Goal: Task Accomplishment & Management: Manage account settings

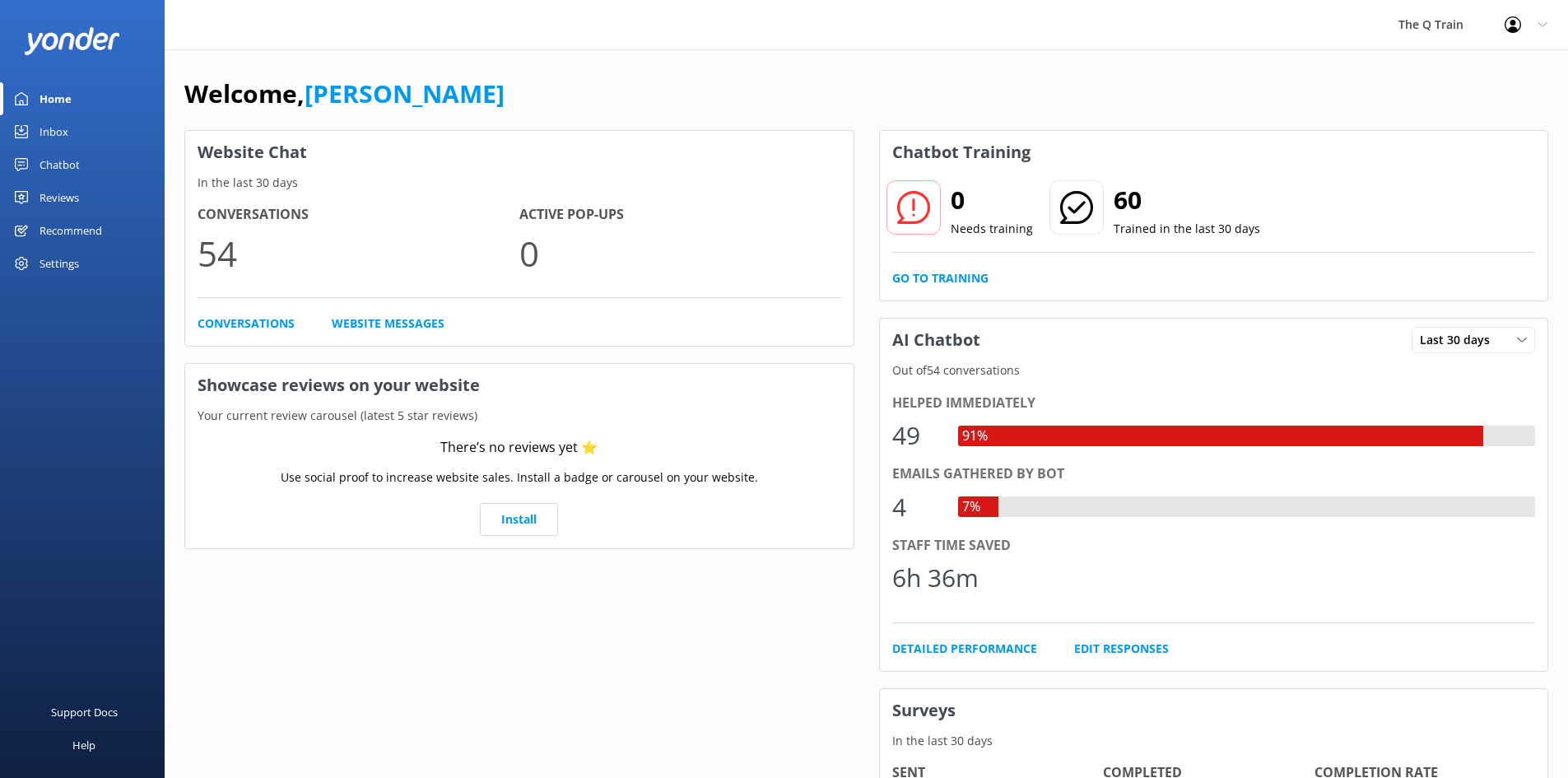
click at [54, 166] on div "Chatbot" at bounding box center [59, 164] width 40 height 33
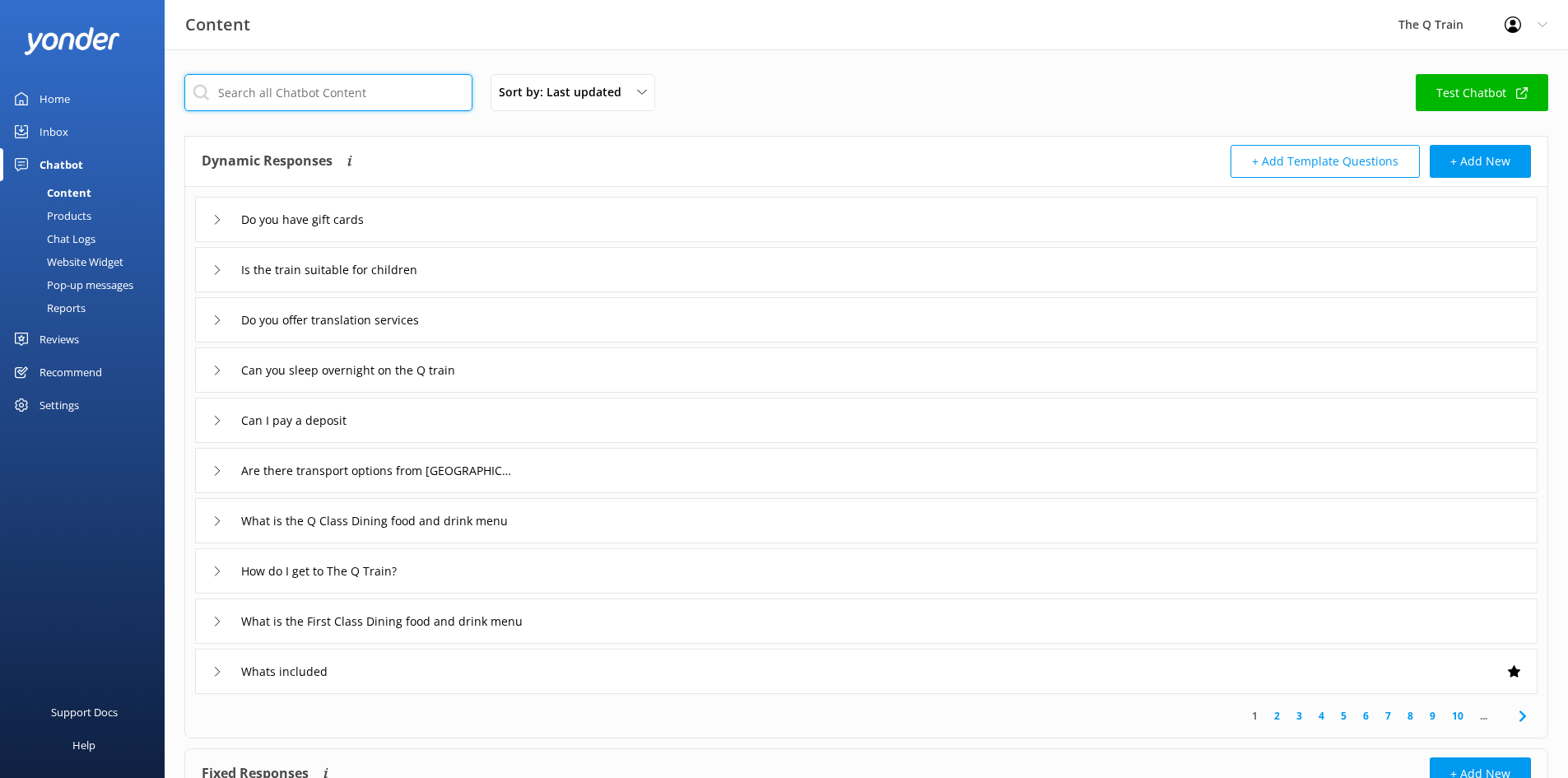
click at [331, 99] on input "text" at bounding box center [328, 93] width 288 height 37
type input "dogs"
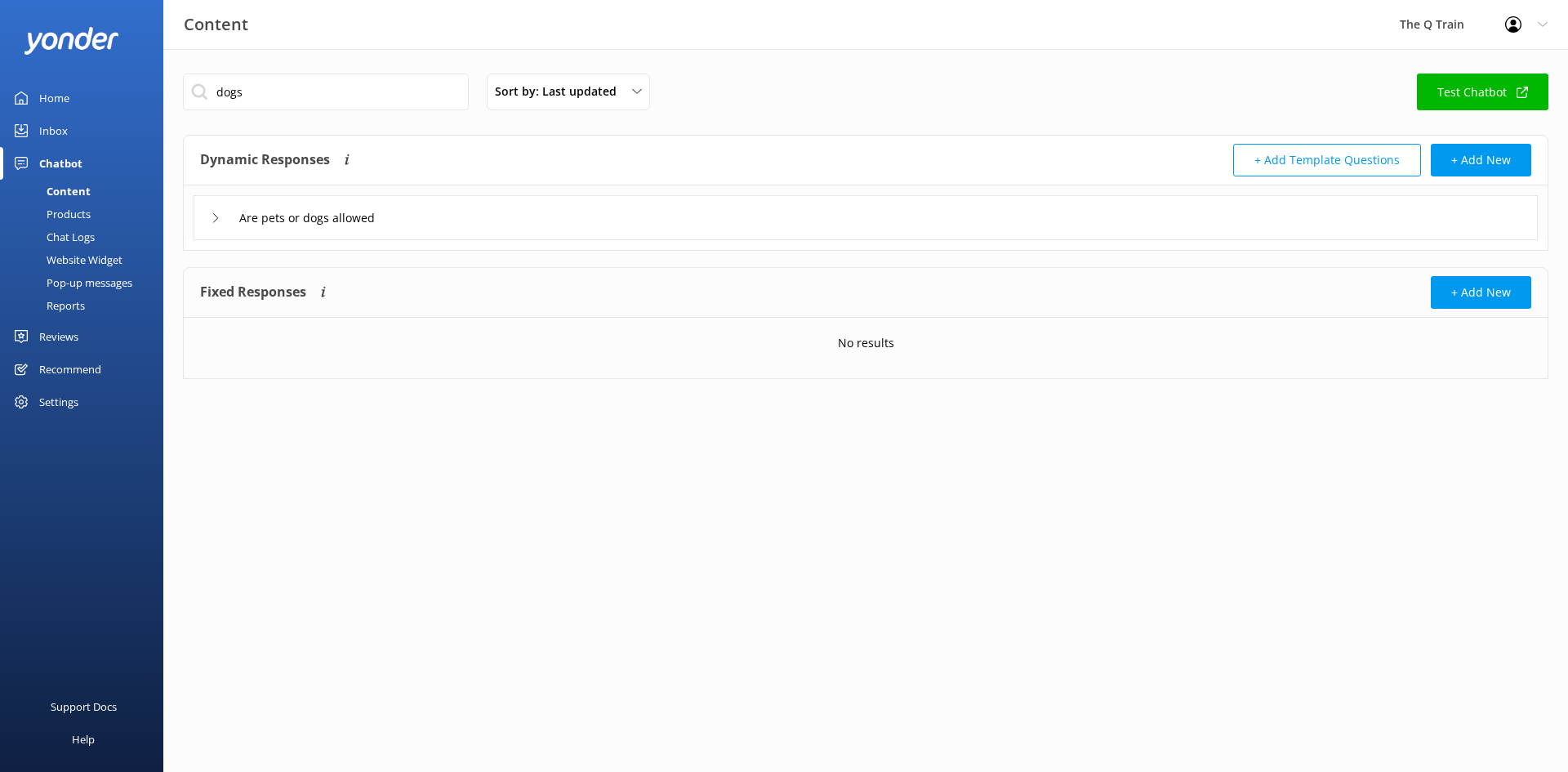
click at [218, 217] on icon at bounding box center [216, 218] width 10 height 10
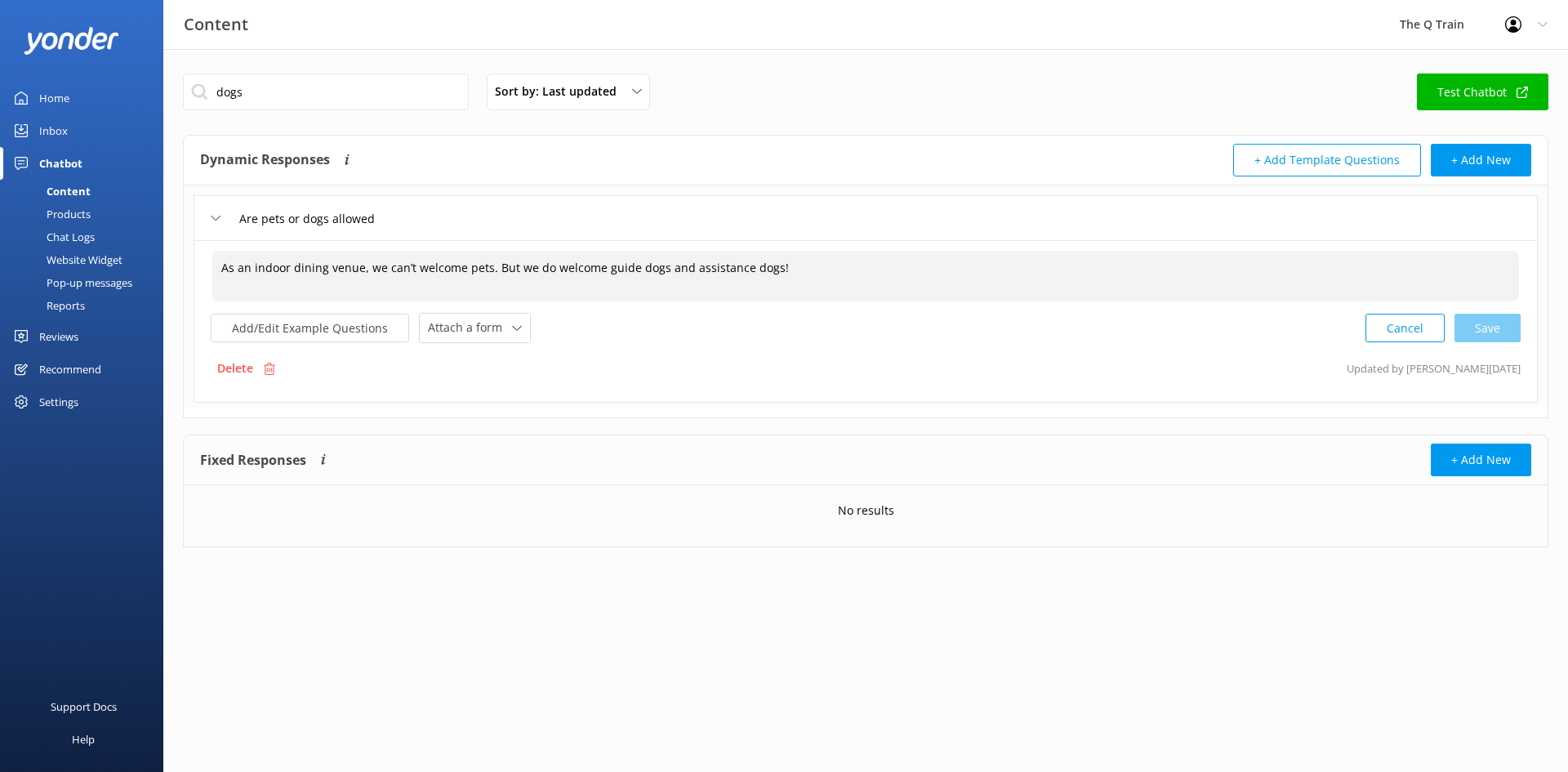
click at [488, 264] on textarea "As an indoor dining venue, we can’t welcome pets. But we do welcome guide dogs …" at bounding box center [865, 276] width 1306 height 51
drag, startPoint x: 786, startPoint y: 265, endPoint x: 216, endPoint y: 269, distance: 570.0
click at [216, 269] on textarea "As an indoor dining venue, we can’t welcome pets. But we do welcome guide dogs …" at bounding box center [865, 276] width 1306 height 51
paste textarea "While we do love dogs, unfortunately, Standard 3.2.2 of the Australian Food Saf…"
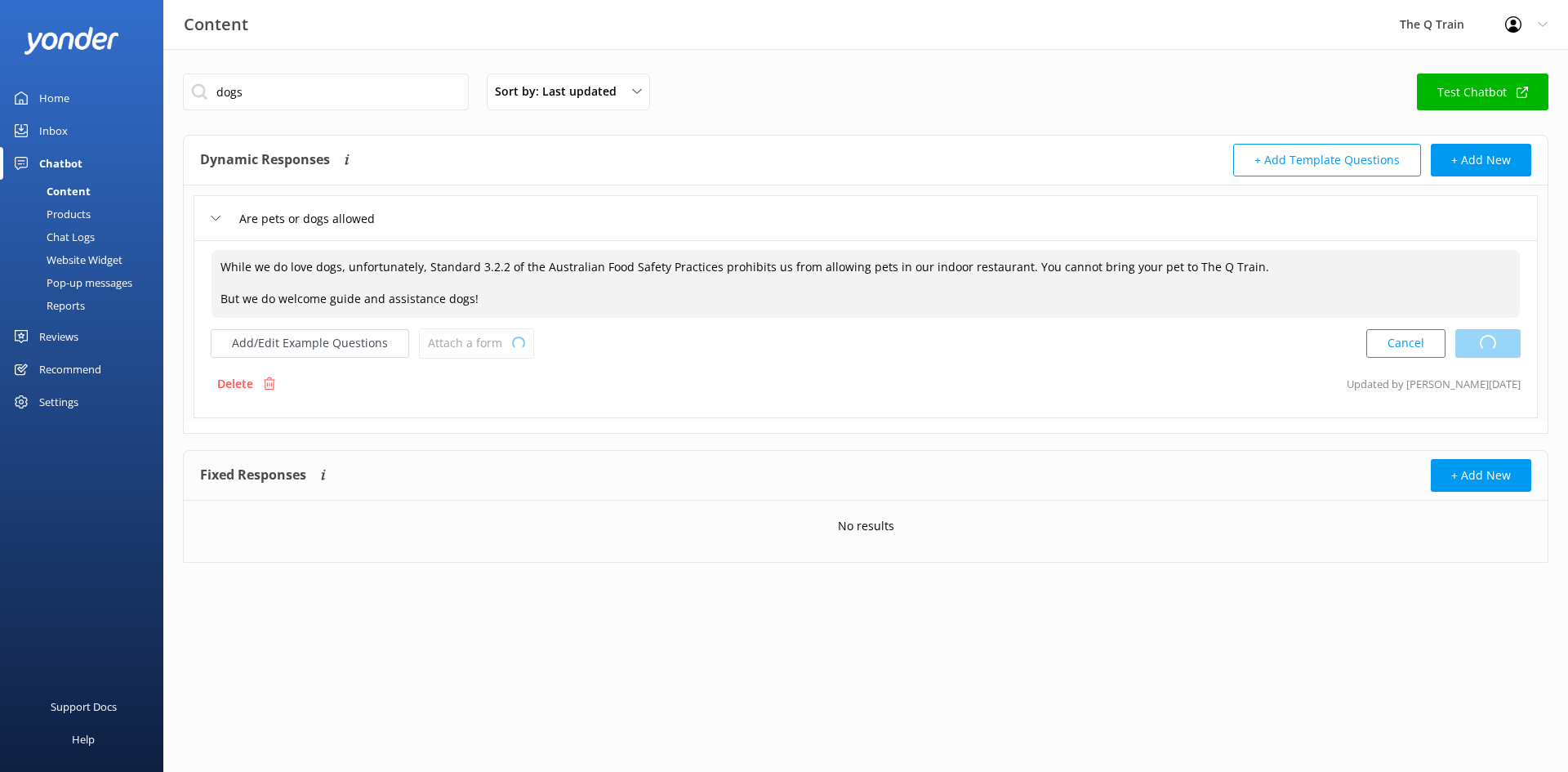
click at [1486, 346] on div "Cancel Loading.." at bounding box center [1442, 344] width 154 height 30
type textarea "While we do love dogs, unfortunately, Standard 3.2.2 of the Australian Food Saf…"
click at [1015, 371] on div "Delete Updated by Kelly now" at bounding box center [865, 383] width 1309 height 31
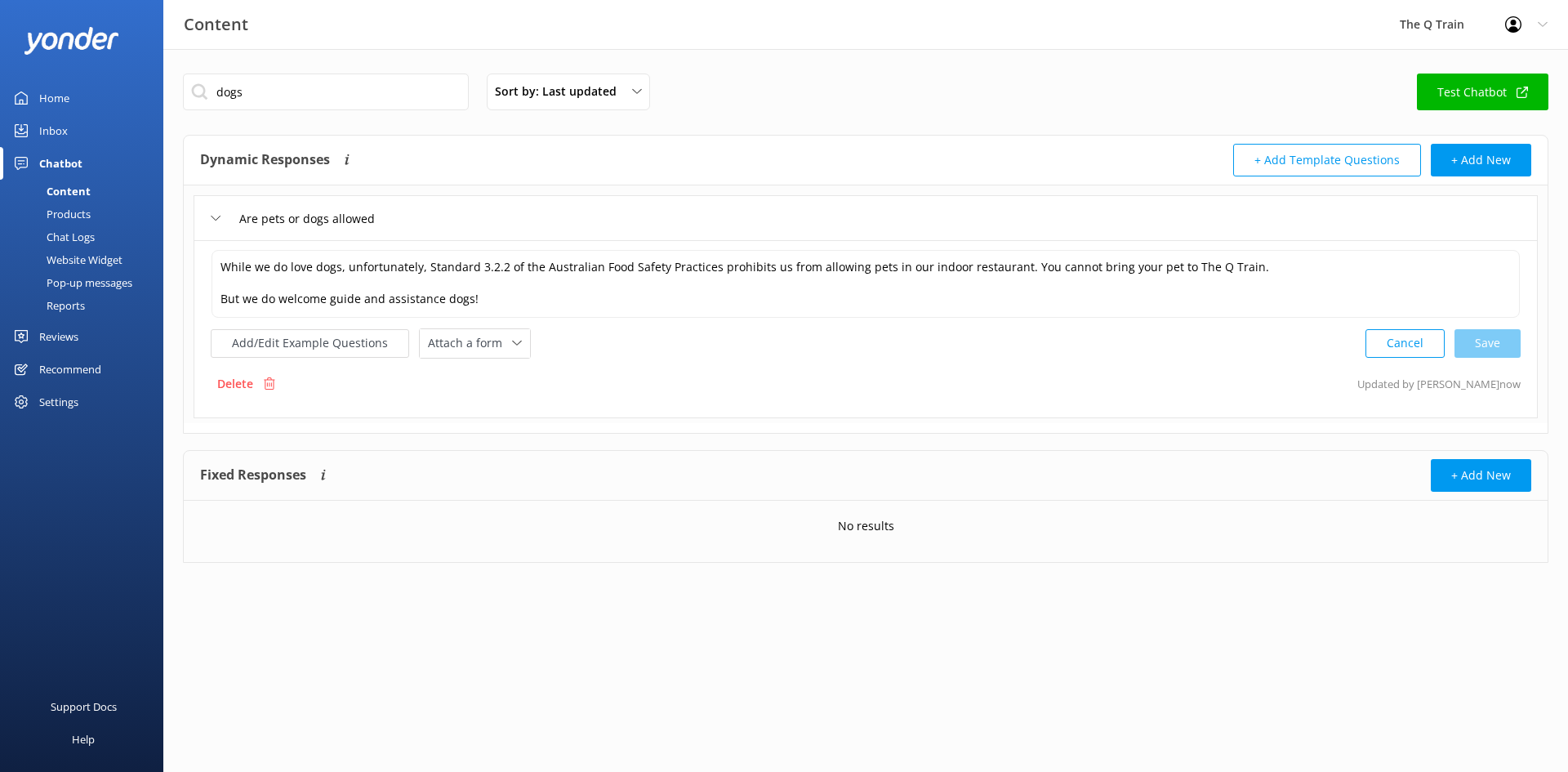
click at [1015, 371] on div "Delete Updated by Kelly now" at bounding box center [865, 383] width 1309 height 31
click at [50, 95] on div "Home" at bounding box center [55, 98] width 30 height 33
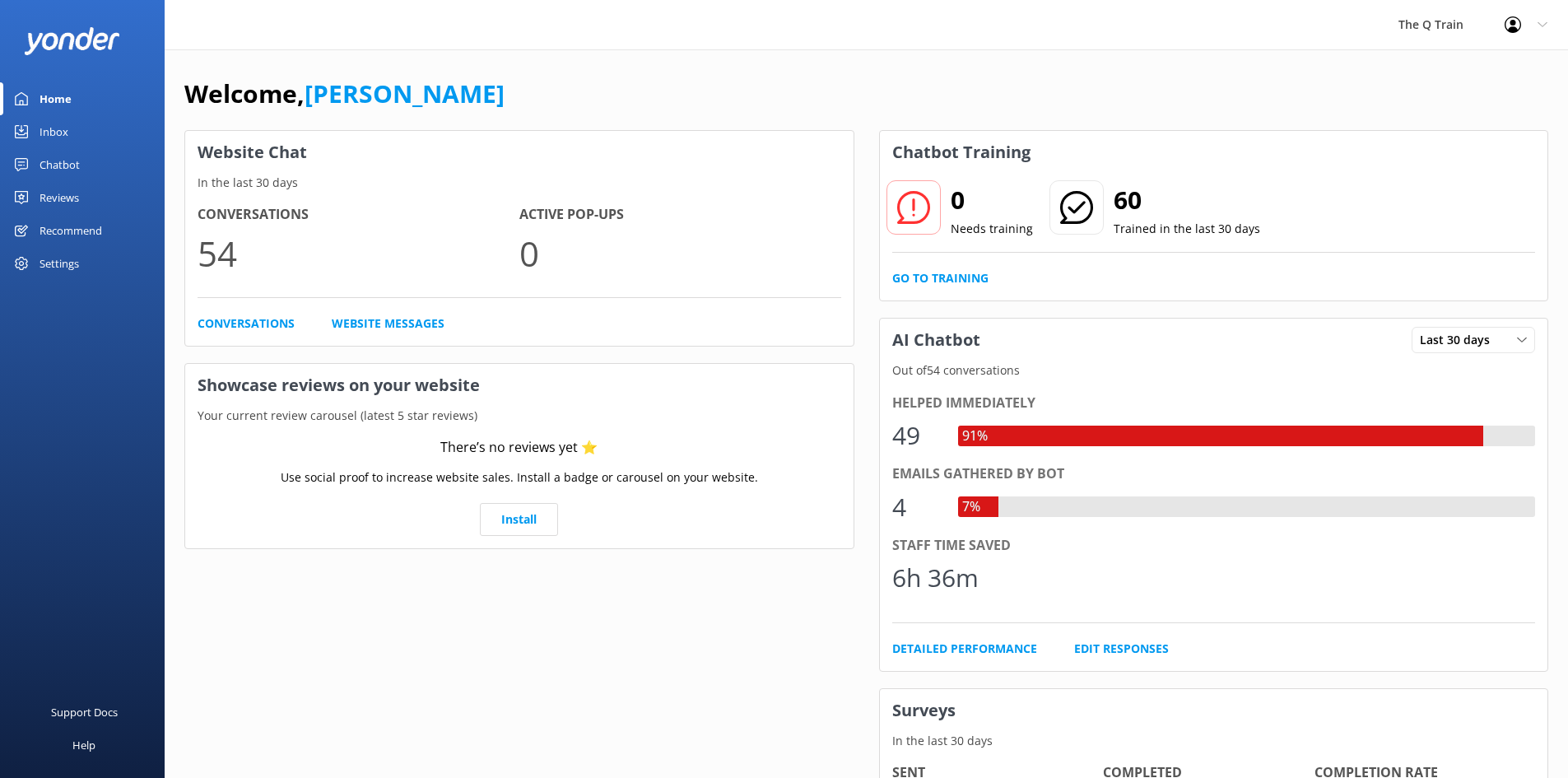
click at [872, 67] on div "Welcome, Kelly Website Chat In the last 30 days Conversations 54 Active Pop-ups…" at bounding box center [866, 566] width 1403 height 1034
click at [57, 132] on div "Inbox" at bounding box center [54, 132] width 29 height 33
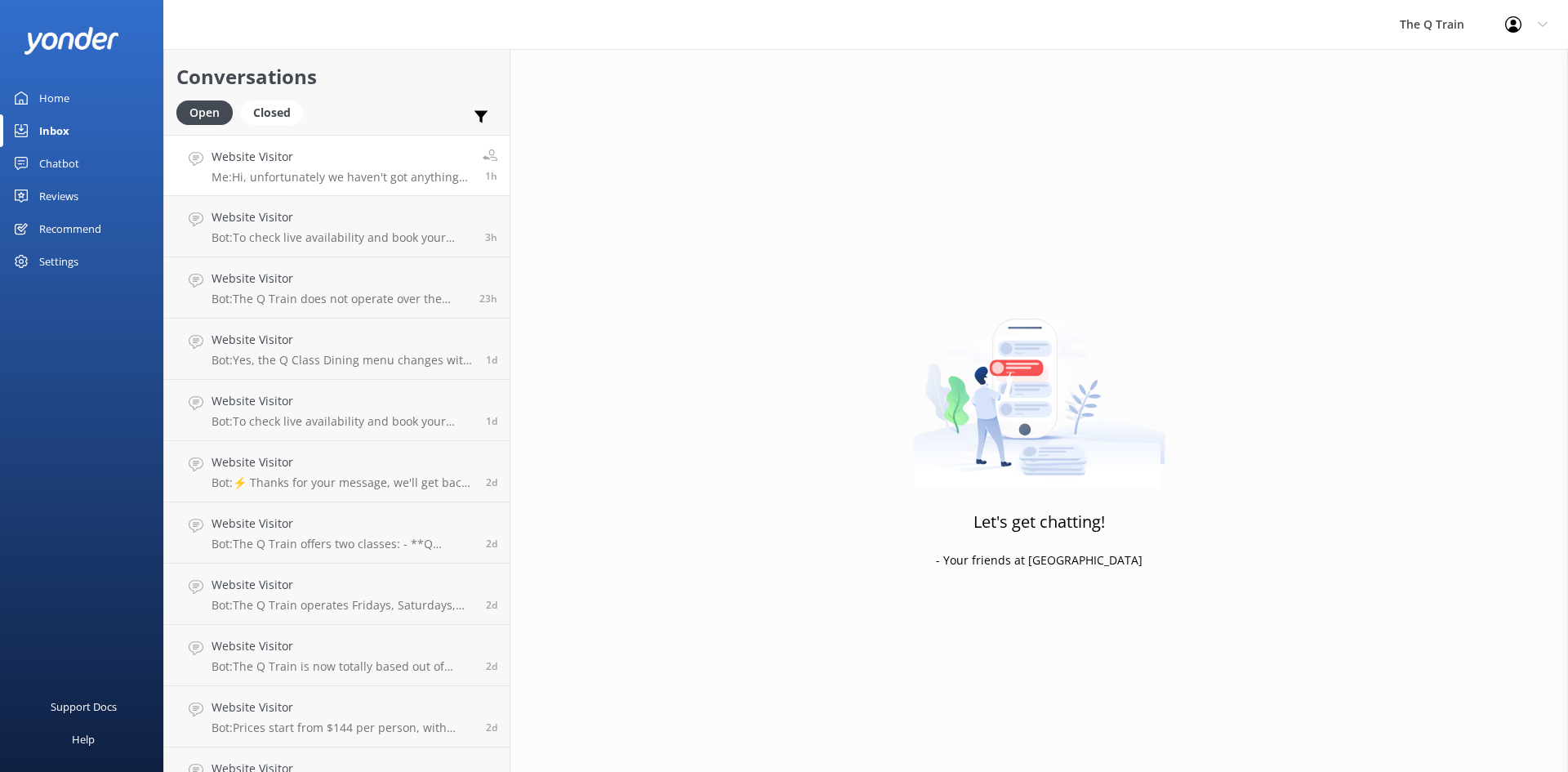
click at [329, 179] on p "Me: Hi, unfortunately we haven't got anything like this in the works for 25-26 …" at bounding box center [340, 177] width 259 height 14
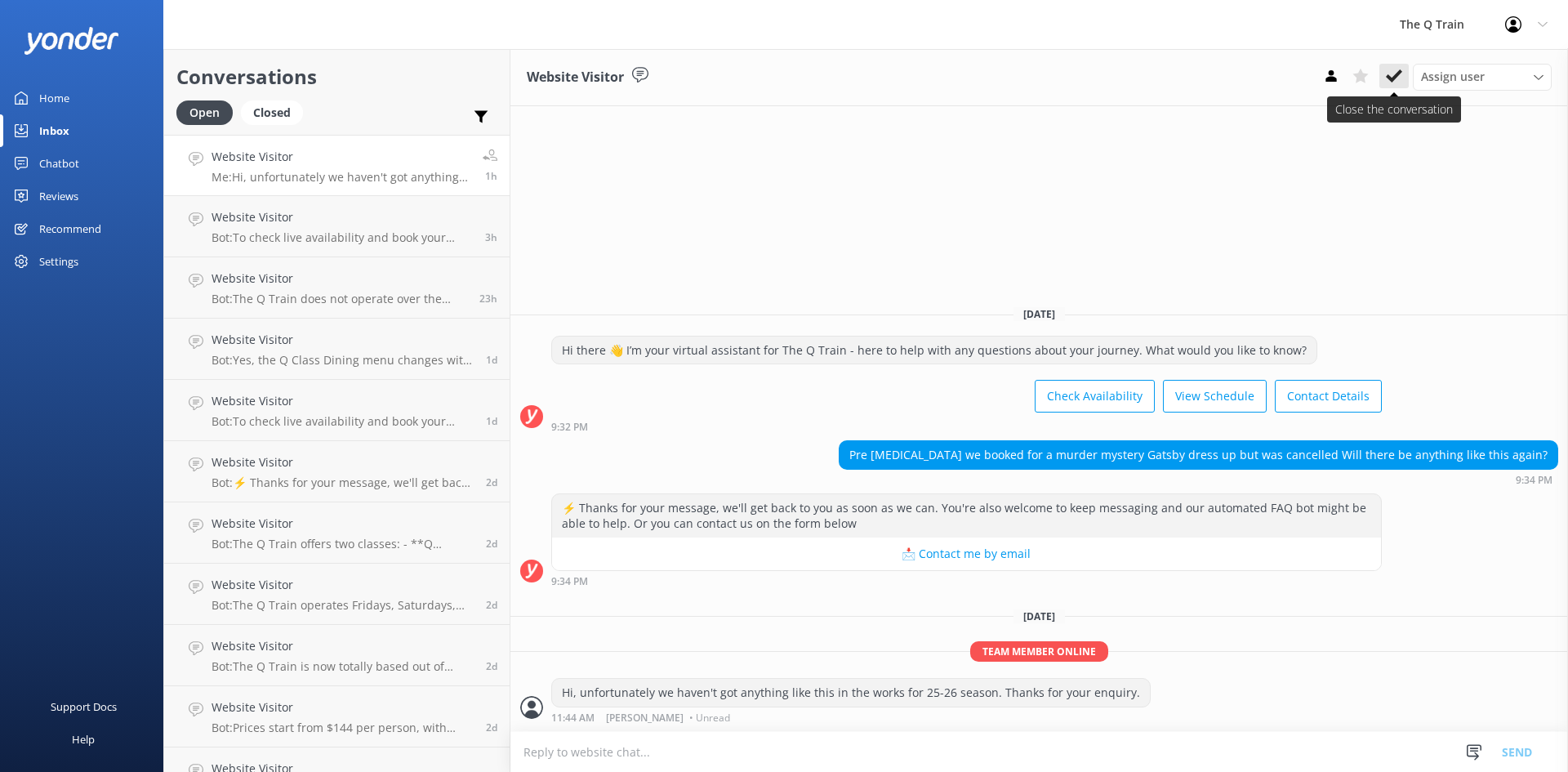
click at [1394, 74] on icon at bounding box center [1393, 75] width 16 height 16
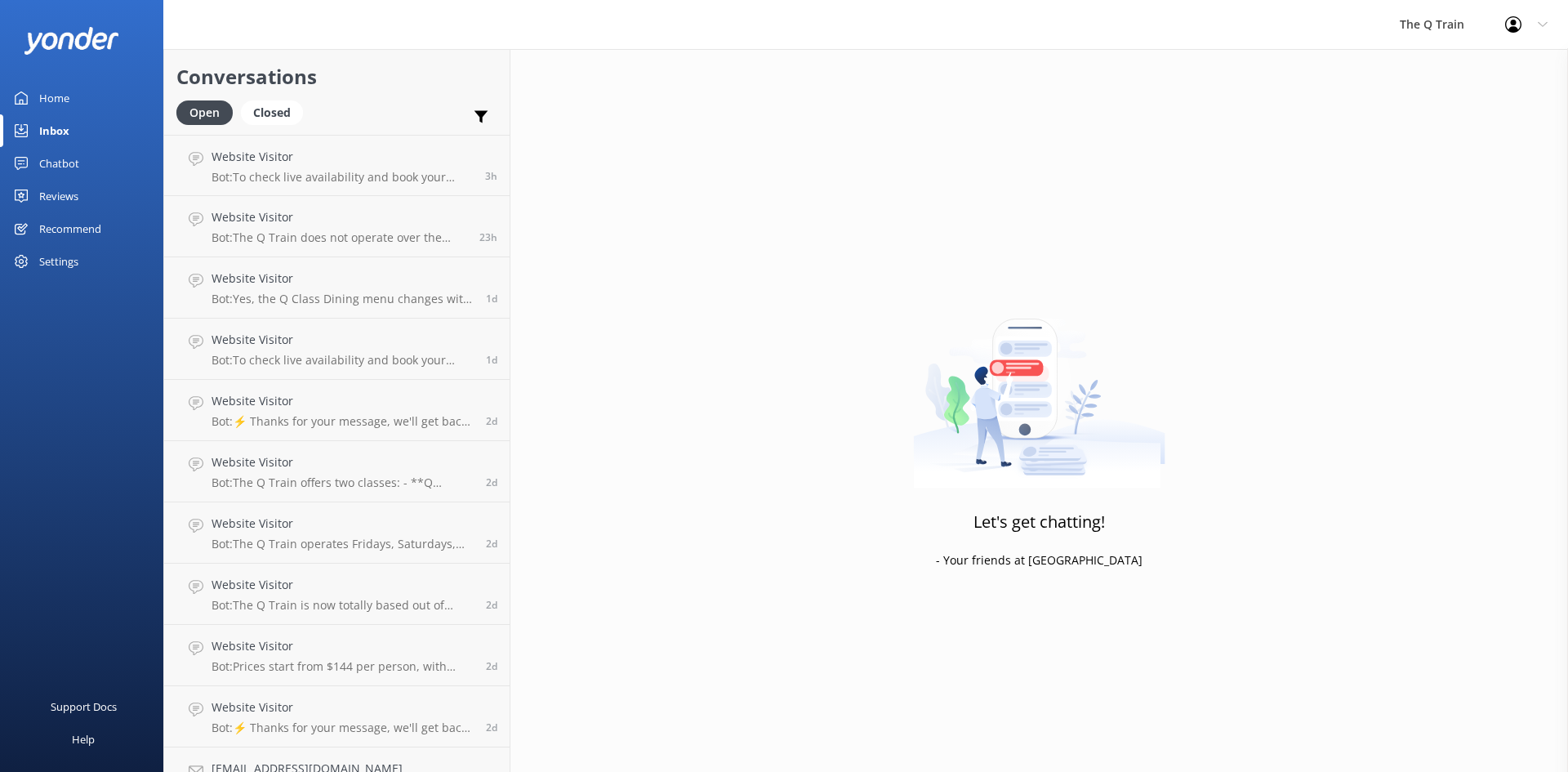
click at [57, 165] on div "Chatbot" at bounding box center [59, 163] width 40 height 33
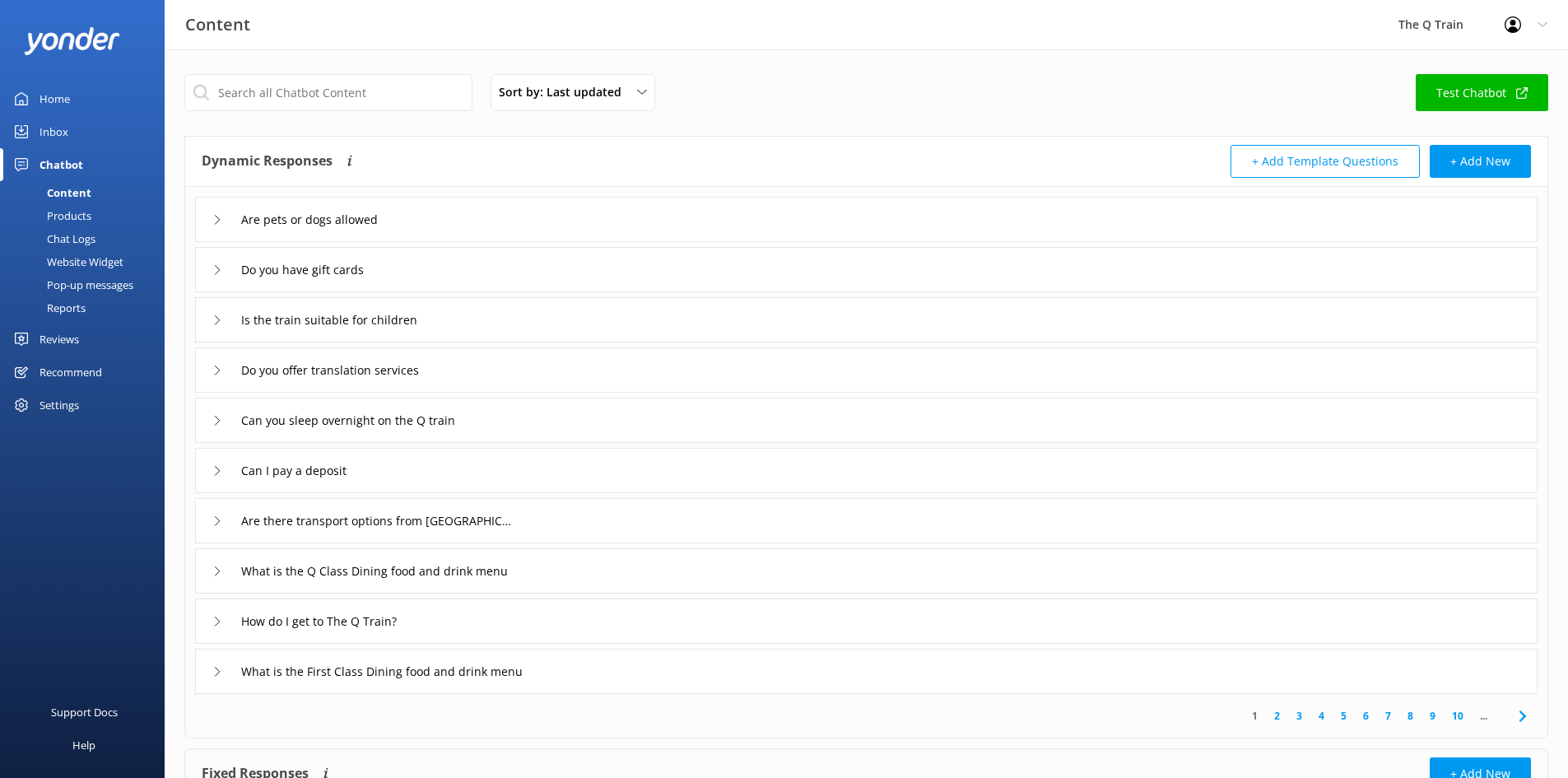
click at [71, 213] on div "Products" at bounding box center [51, 215] width 82 height 23
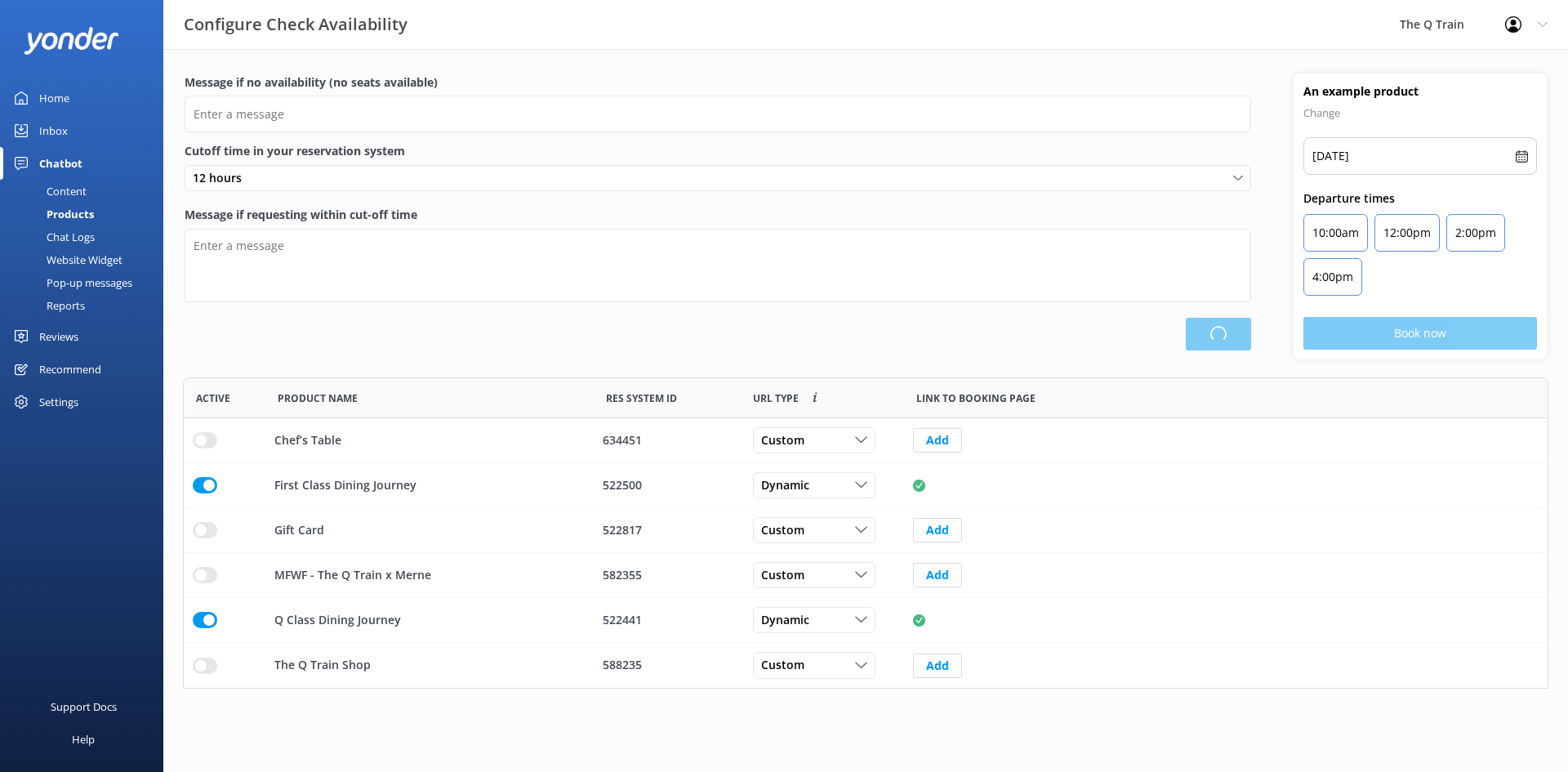
type input "Please choose another date."
type textarea "Please see live availability here: [URL][DOMAIN_NAME]"
click at [88, 239] on div "Chat Logs" at bounding box center [52, 236] width 85 height 23
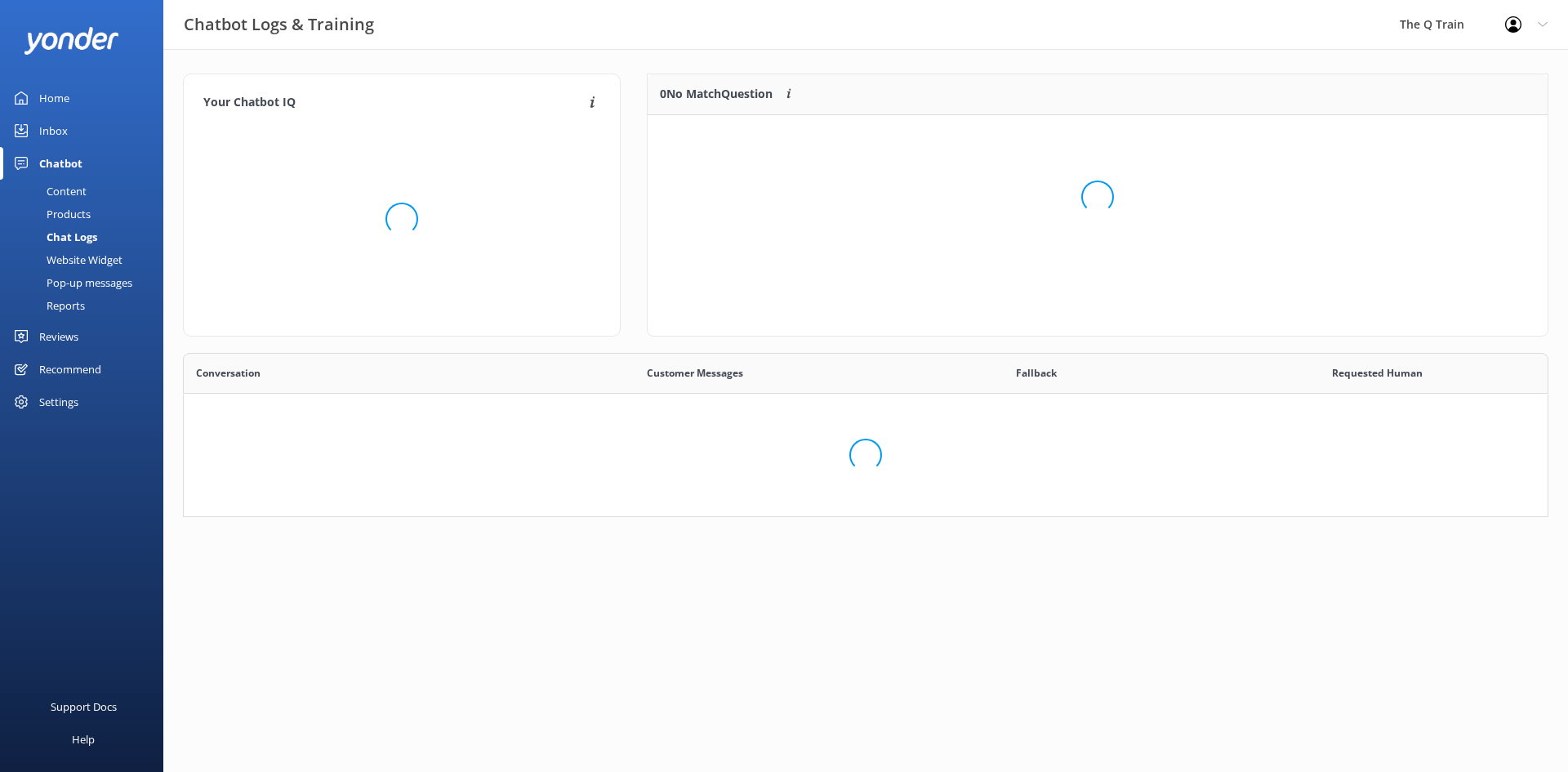
scroll to position [152, 1353]
click at [93, 258] on div "Website Widget" at bounding box center [67, 260] width 113 height 23
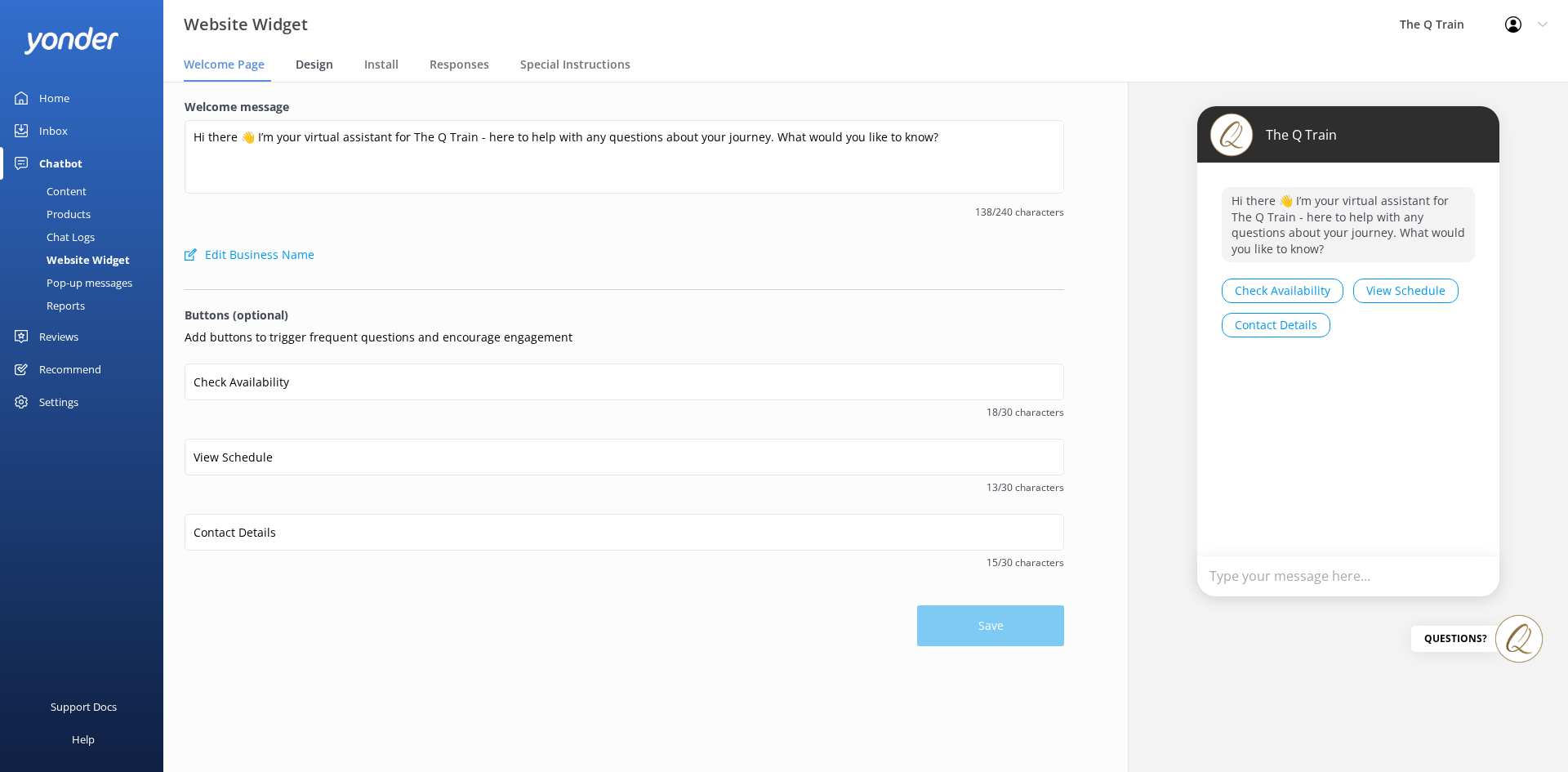
click at [318, 67] on span "Design" at bounding box center [314, 64] width 38 height 16
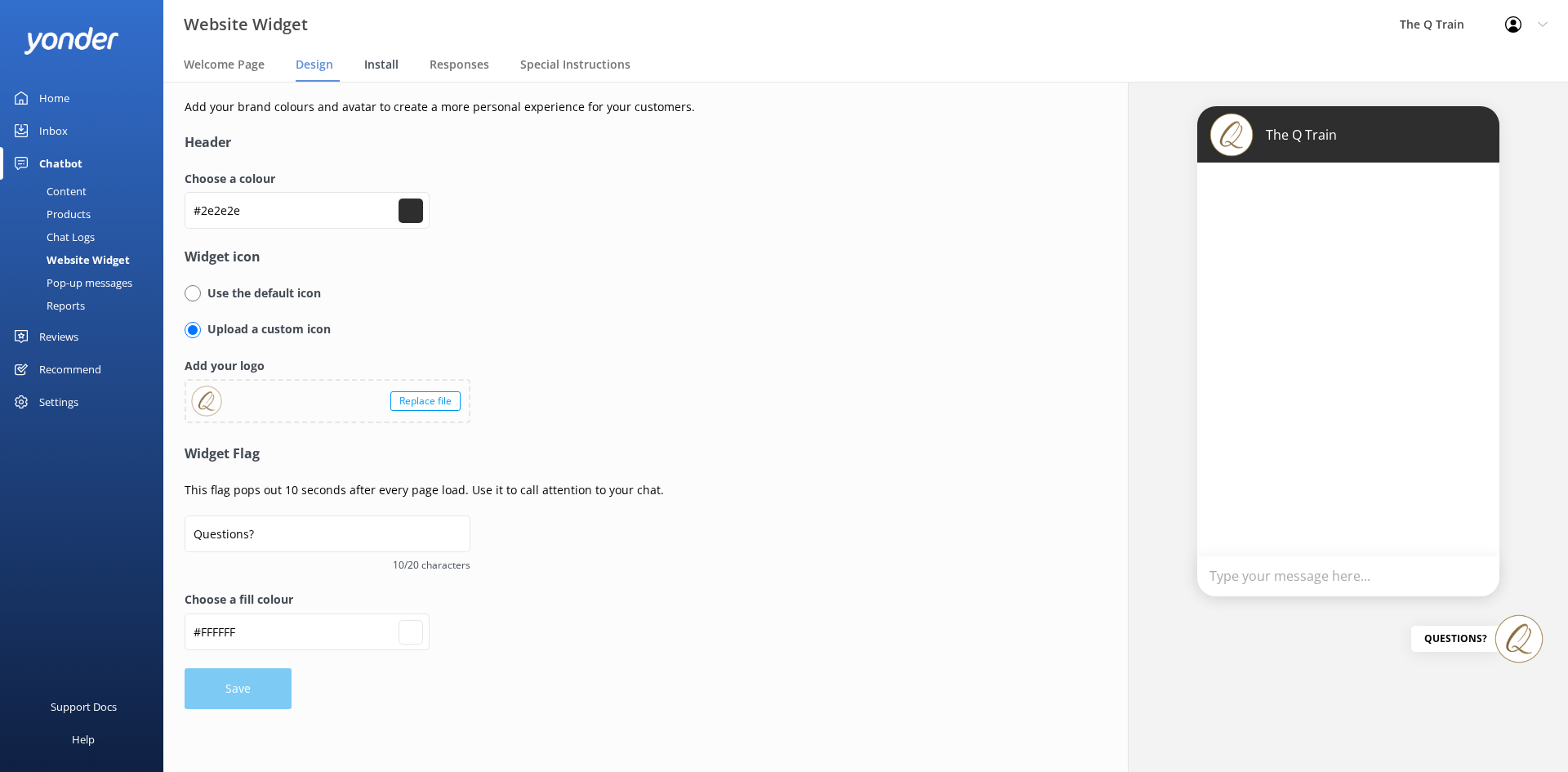
click at [378, 60] on span "Install" at bounding box center [381, 64] width 35 height 16
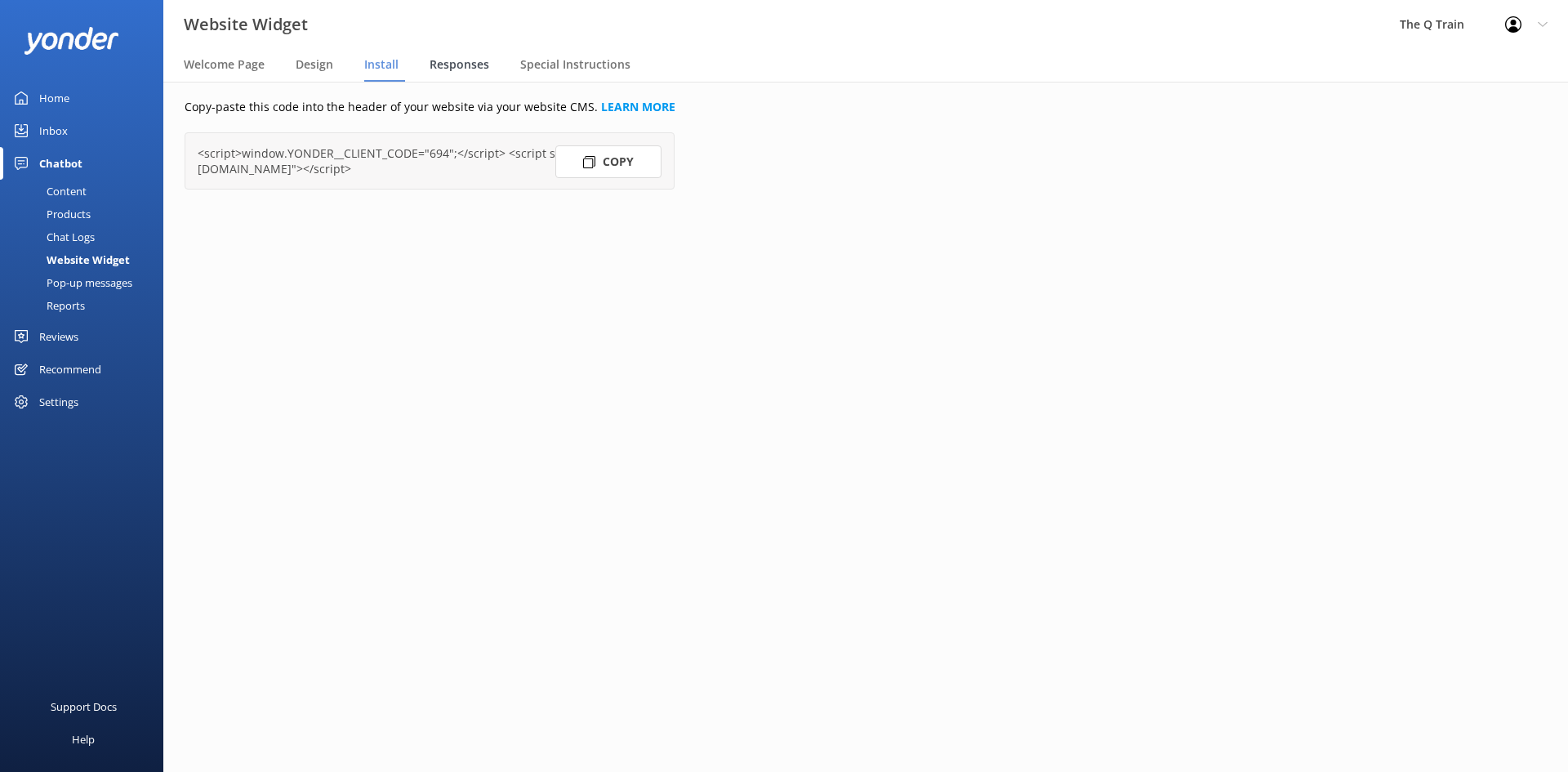
click at [469, 62] on span "Responses" at bounding box center [459, 64] width 60 height 16
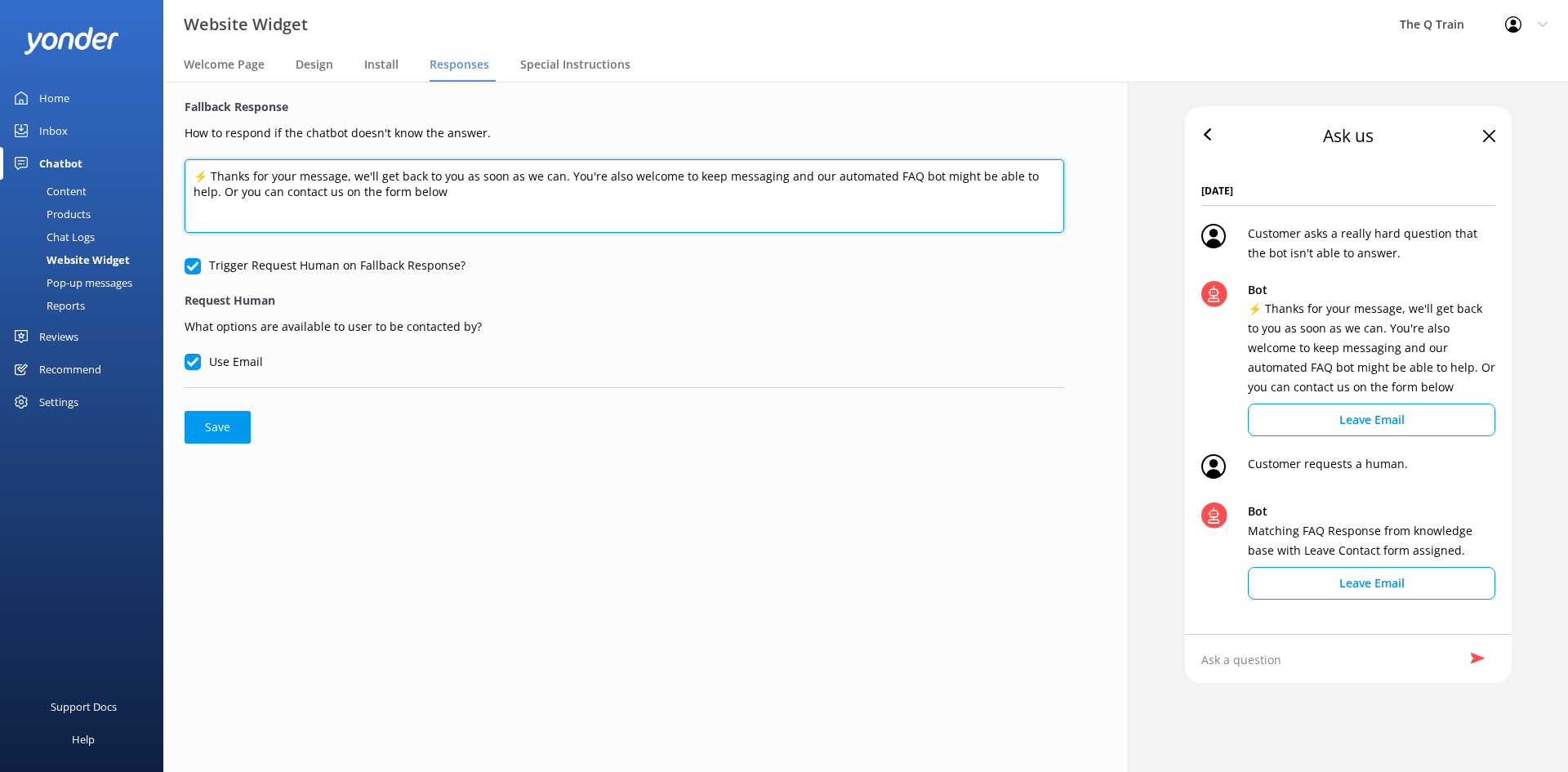
drag, startPoint x: 345, startPoint y: 173, endPoint x: 1052, endPoint y: 171, distance: 707.0
click at [1052, 171] on textarea "⚡ Thanks for your message, we'll get back to you as soon as we can. You're also…" at bounding box center [624, 196] width 880 height 73
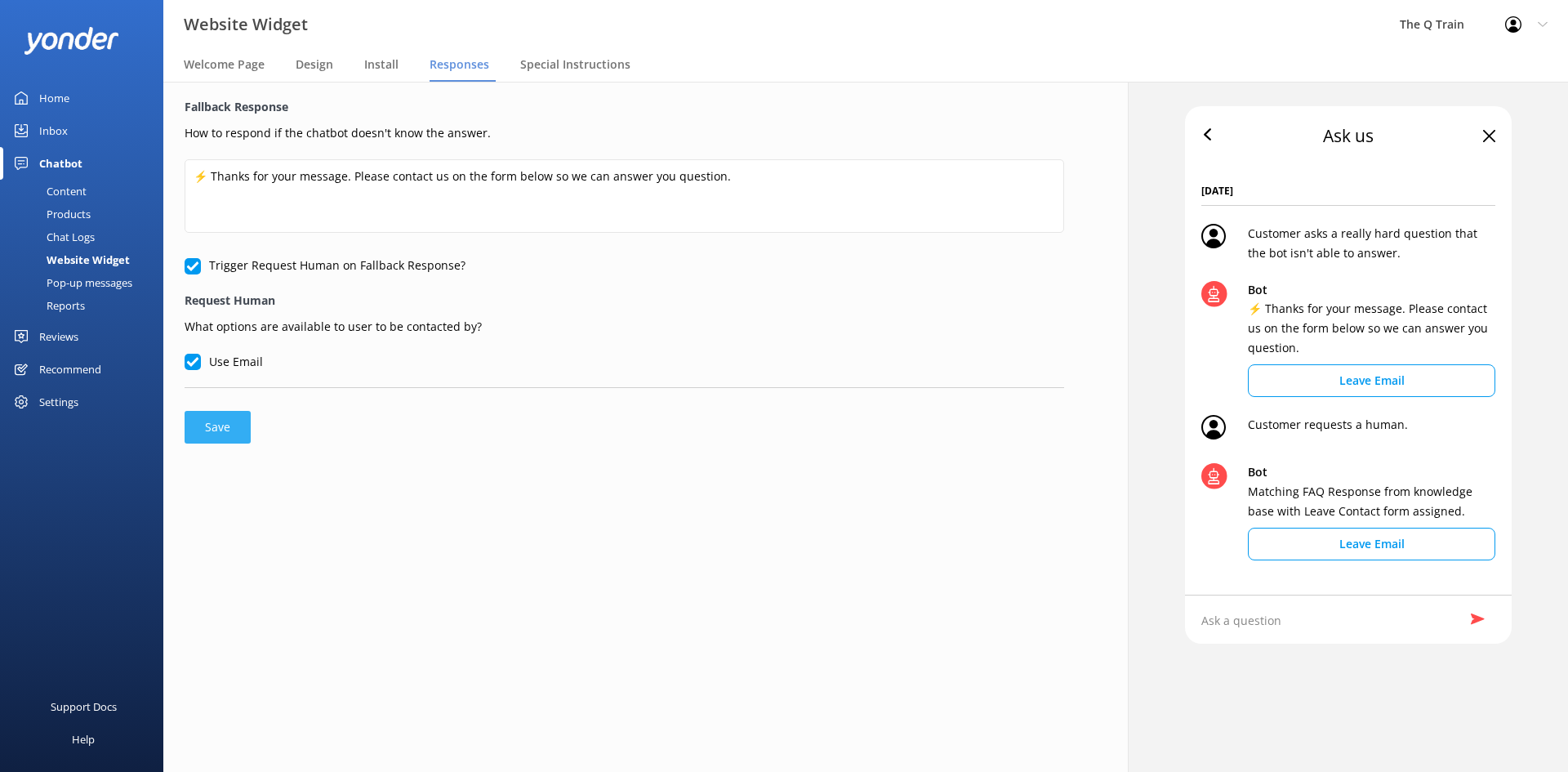
click at [216, 432] on button "Save" at bounding box center [217, 426] width 66 height 33
type textarea "⚡ Thanks for your message. Please contact us on the form below so we can answer…"
click at [603, 62] on span "Special Instructions" at bounding box center [575, 64] width 110 height 16
